Goal: Find specific page/section: Find specific page/section

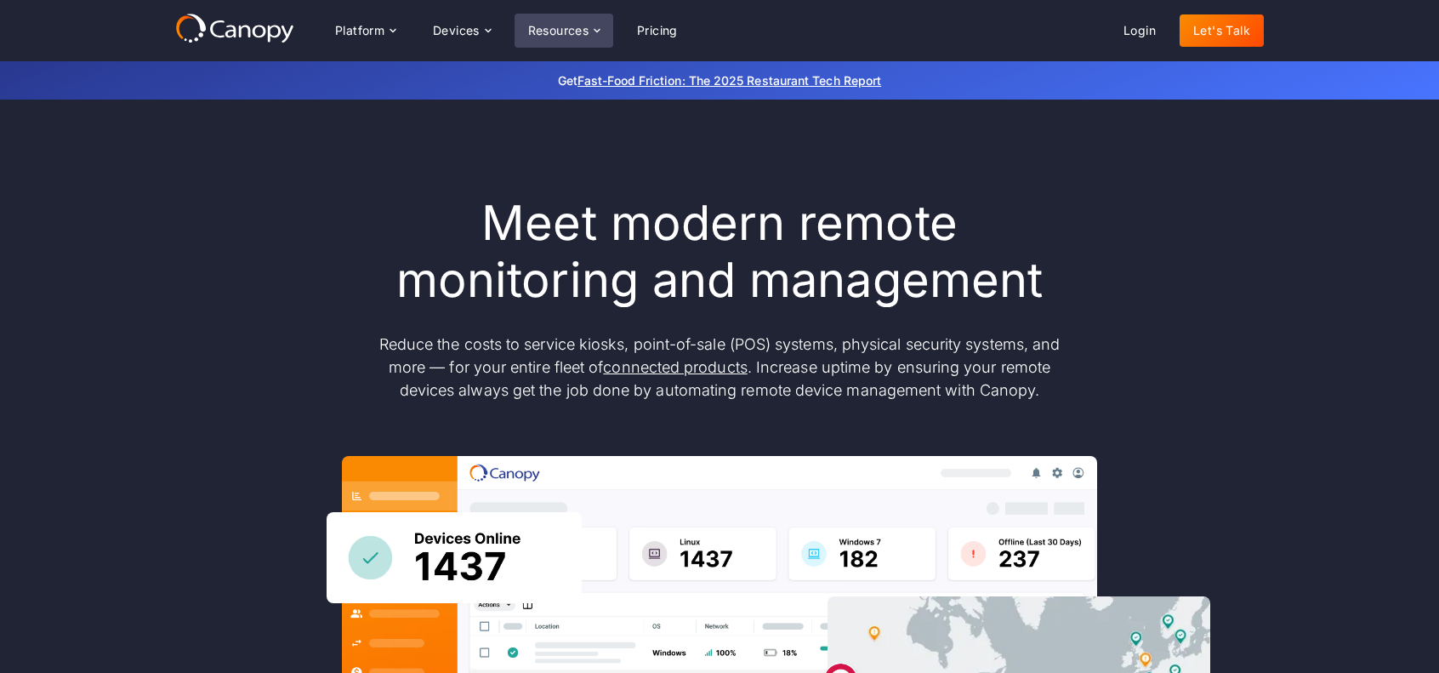
click at [519, 41] on div "Resources" at bounding box center [564, 31] width 99 height 34
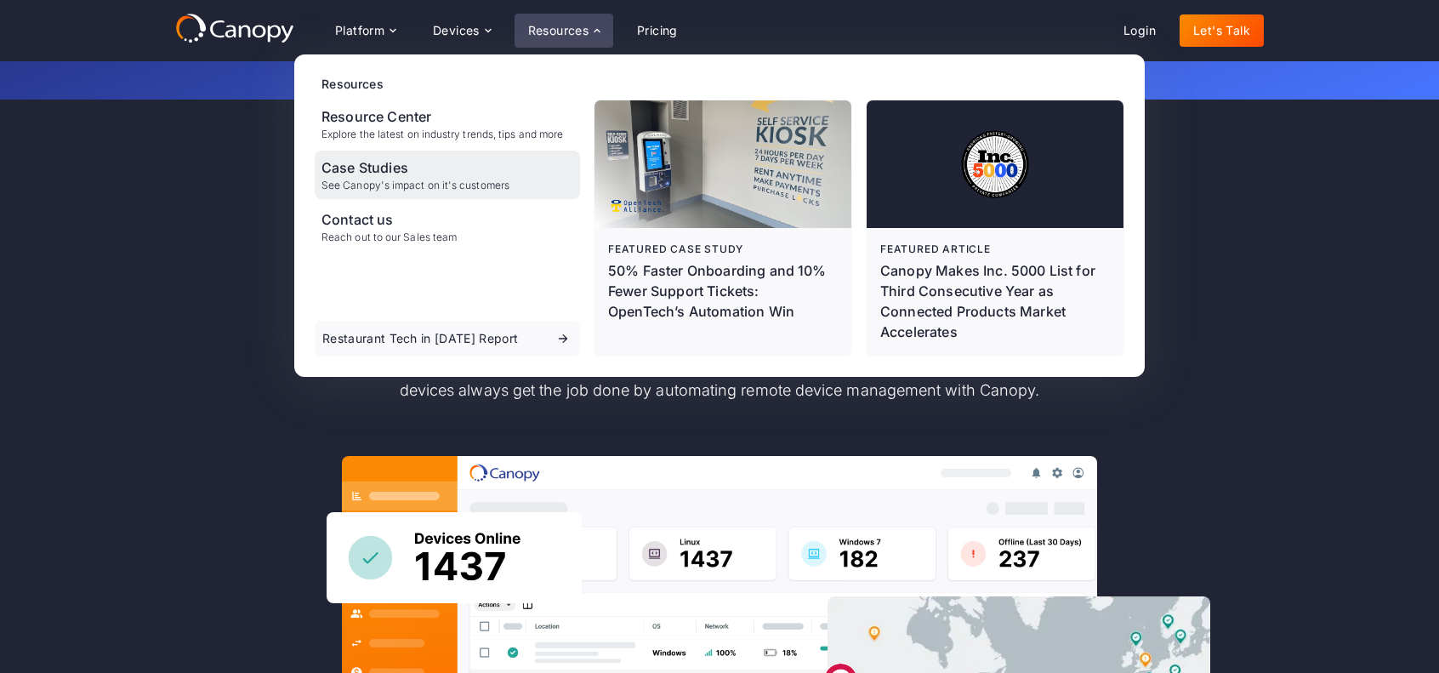
click at [404, 161] on div "Case Studies" at bounding box center [416, 167] width 188 height 20
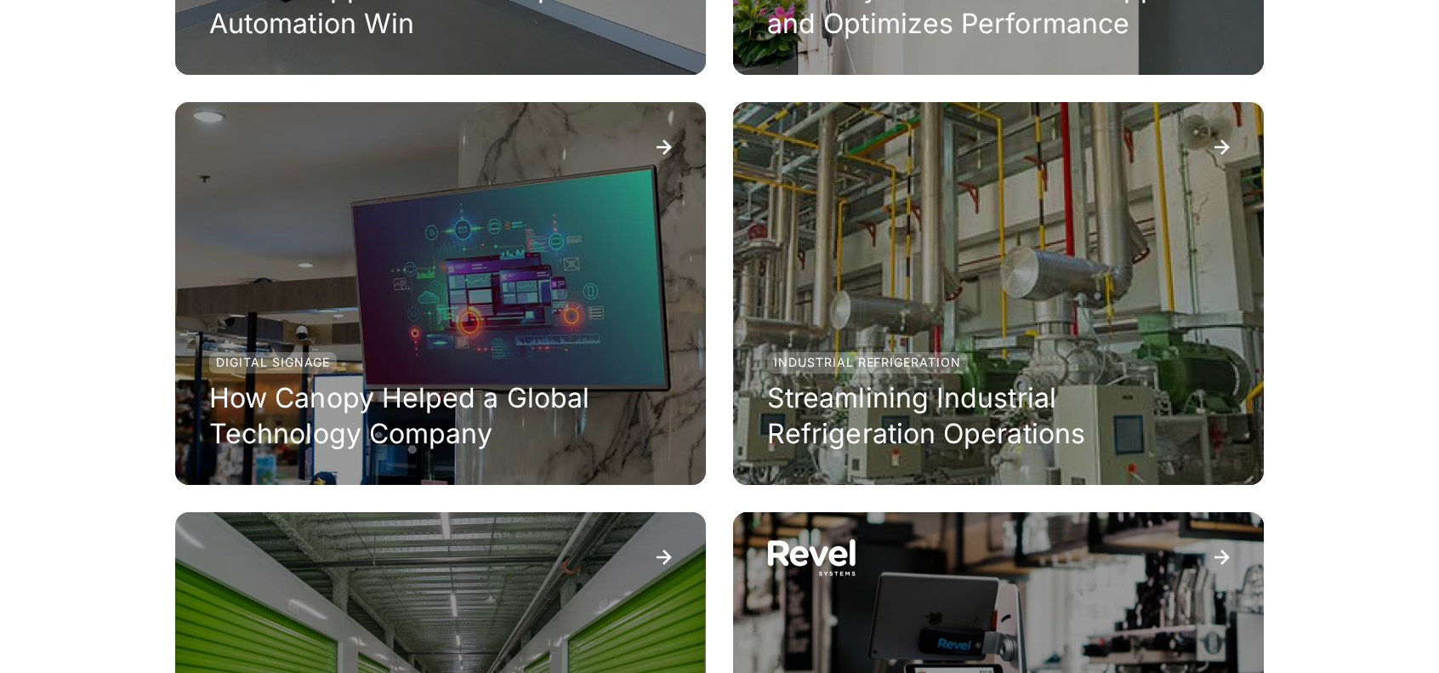
scroll to position [681, 0]
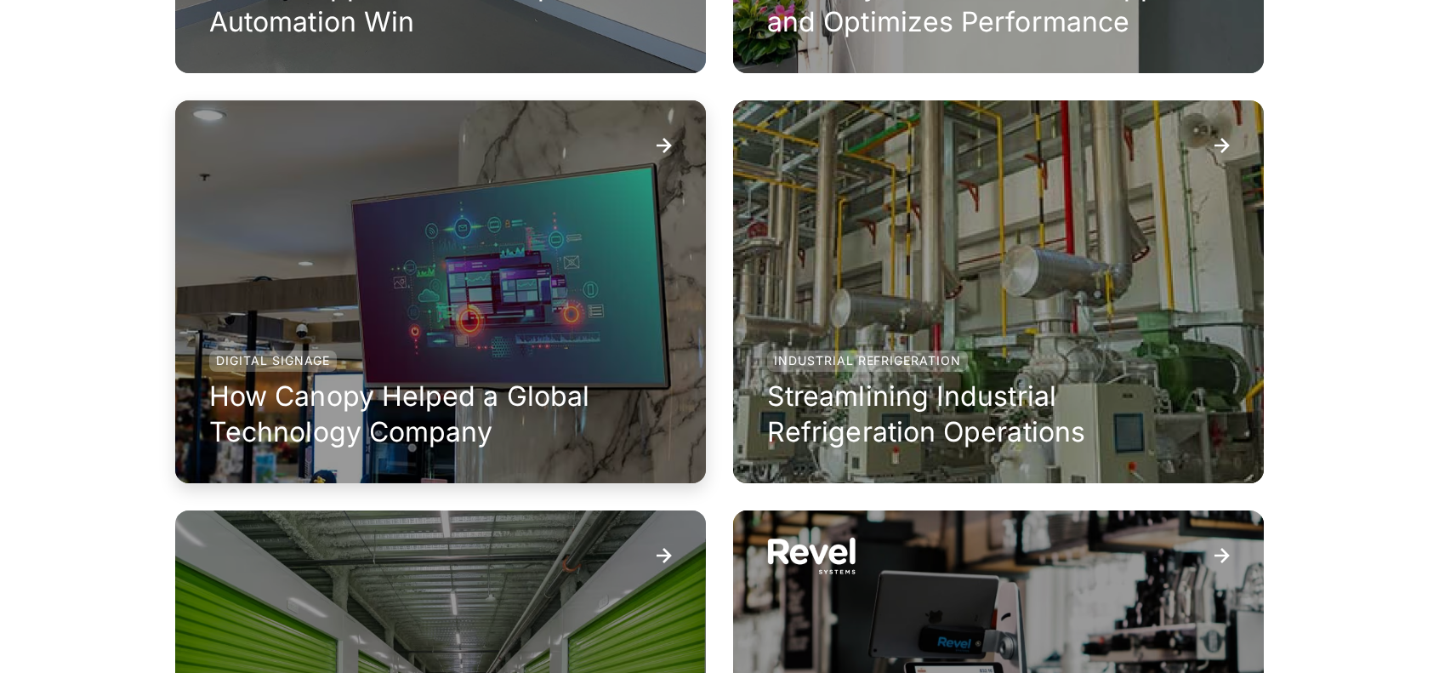
click at [527, 287] on div "Digital Signage How Canopy Helped a Global Technology Company" at bounding box center [440, 291] width 531 height 383
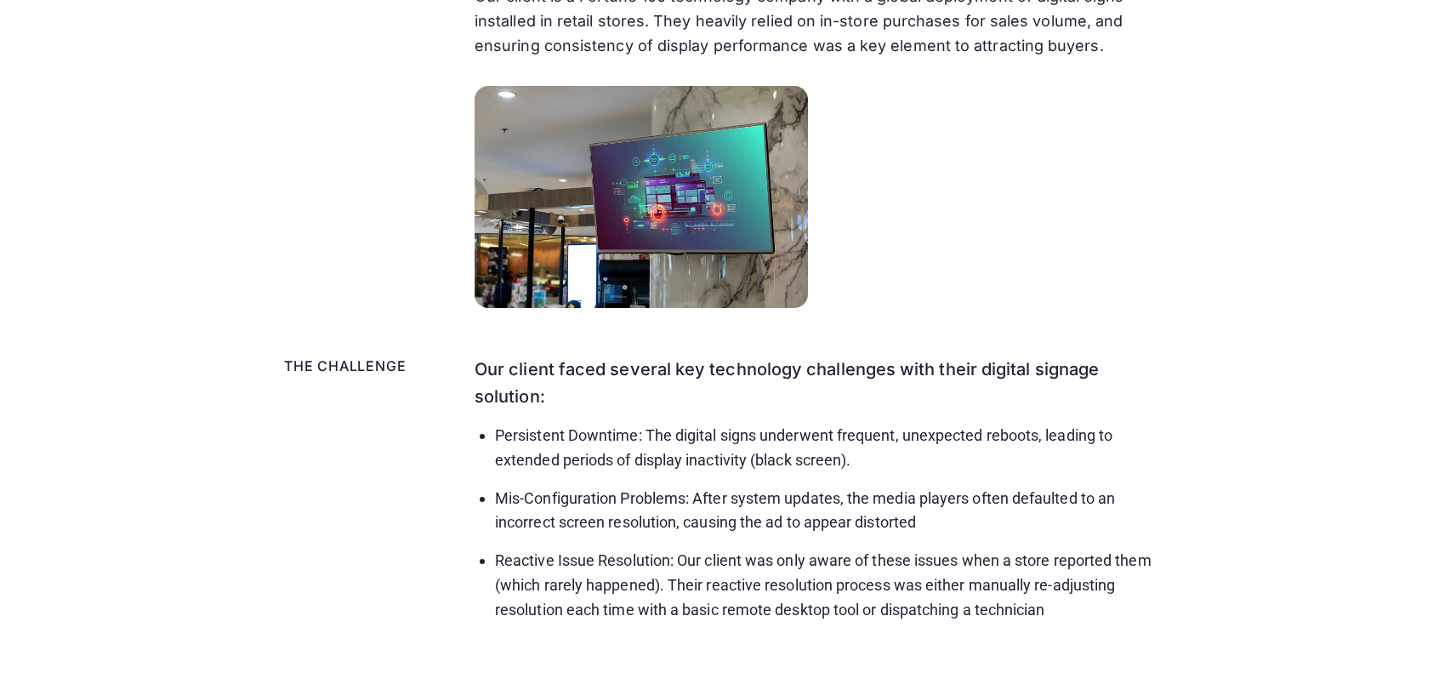
scroll to position [851, 0]
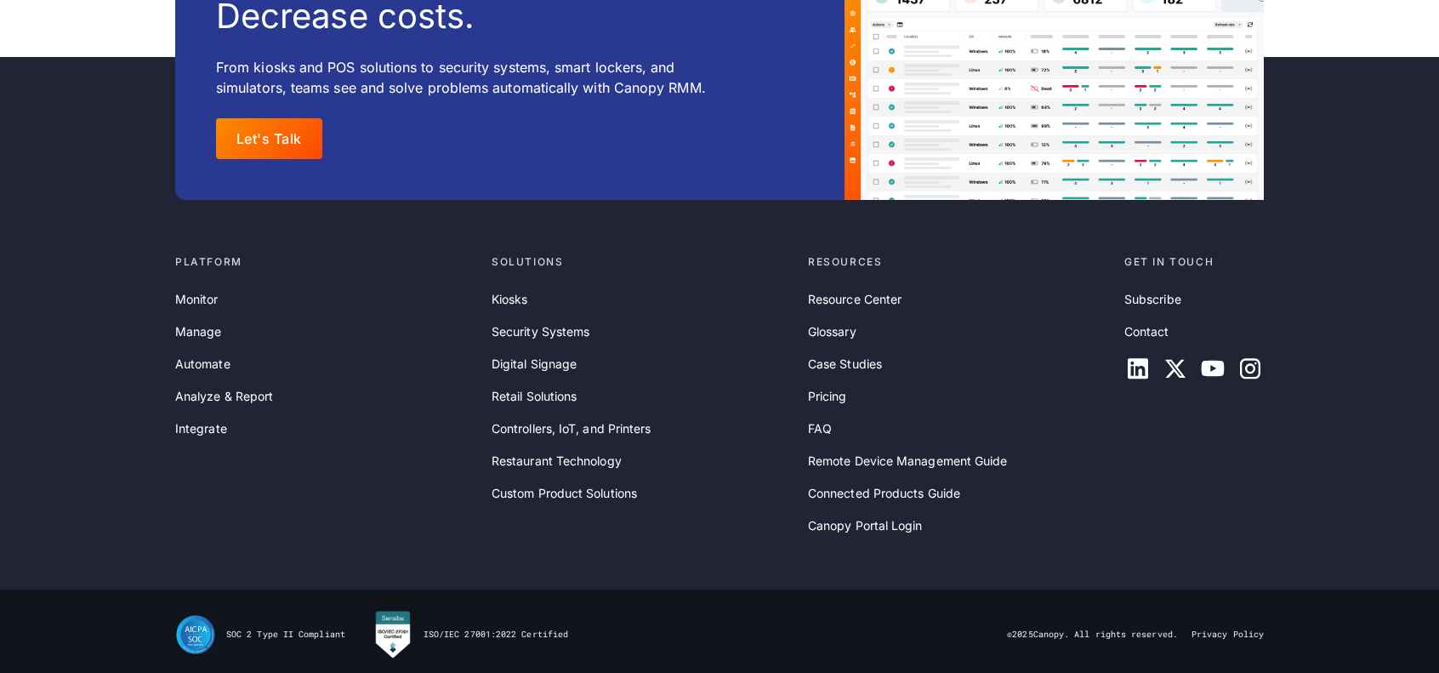
scroll to position [2956, 0]
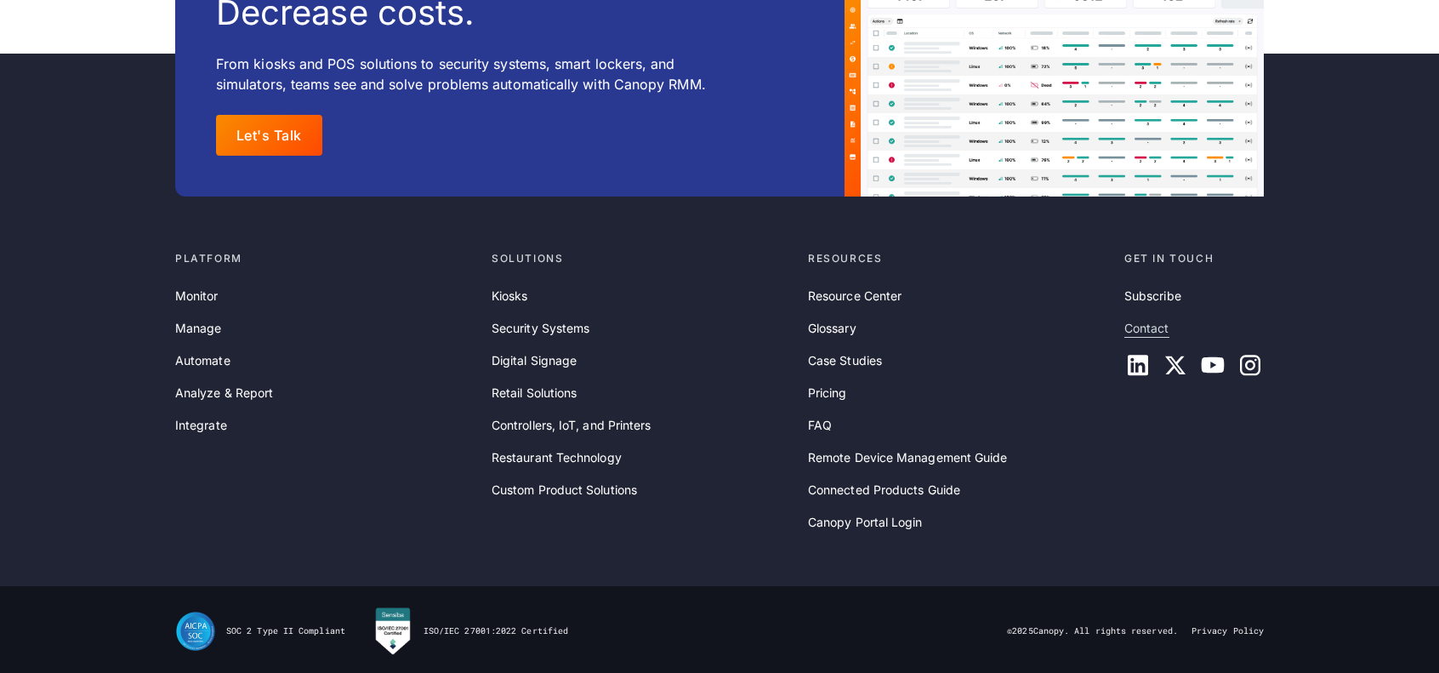
click at [1136, 324] on link "Contact" at bounding box center [1147, 328] width 45 height 19
